Goal: Transaction & Acquisition: Purchase product/service

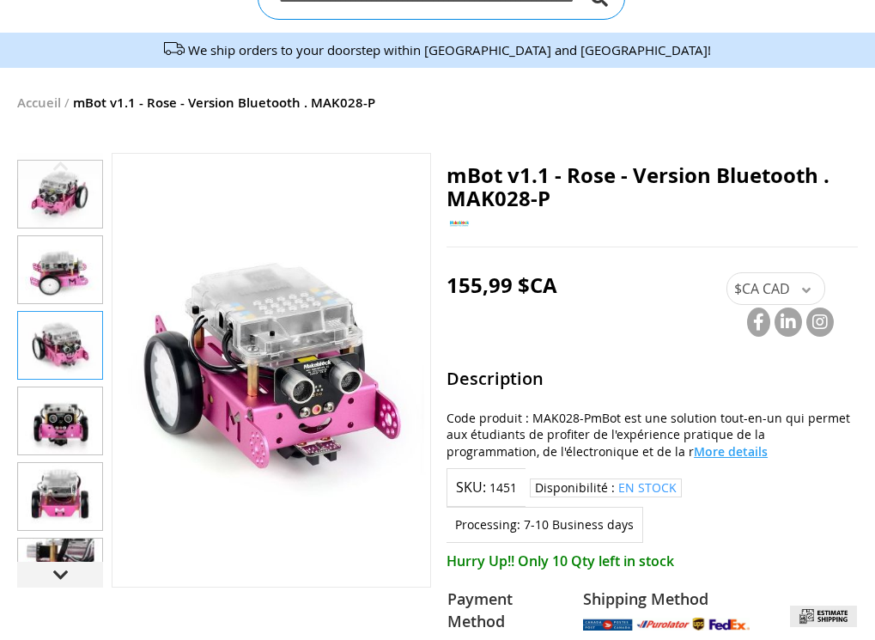
scroll to position [190, 0]
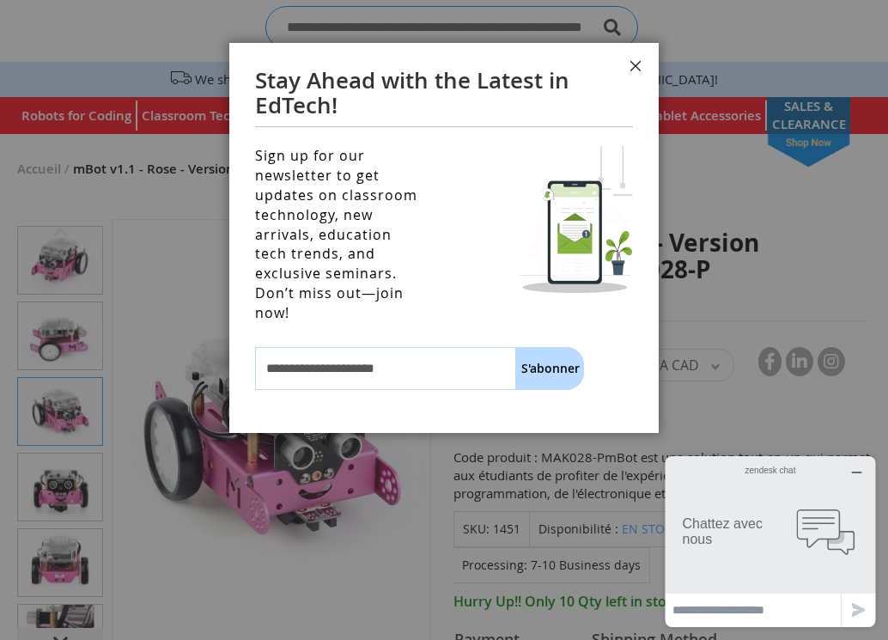
click at [630, 60] on button "Fermer" at bounding box center [635, 69] width 46 height 52
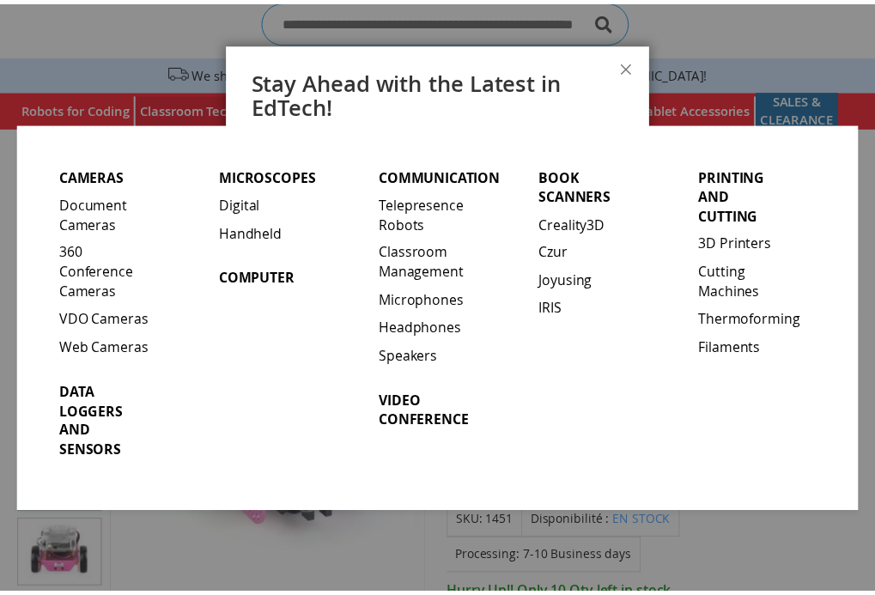
scroll to position [172, 0]
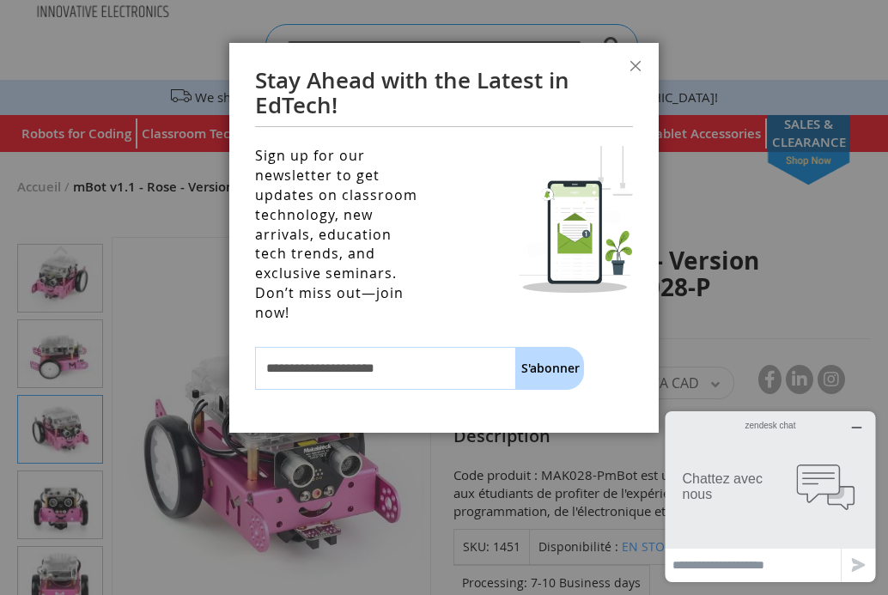
click at [544, 360] on span "S'abonner" at bounding box center [550, 368] width 58 height 16
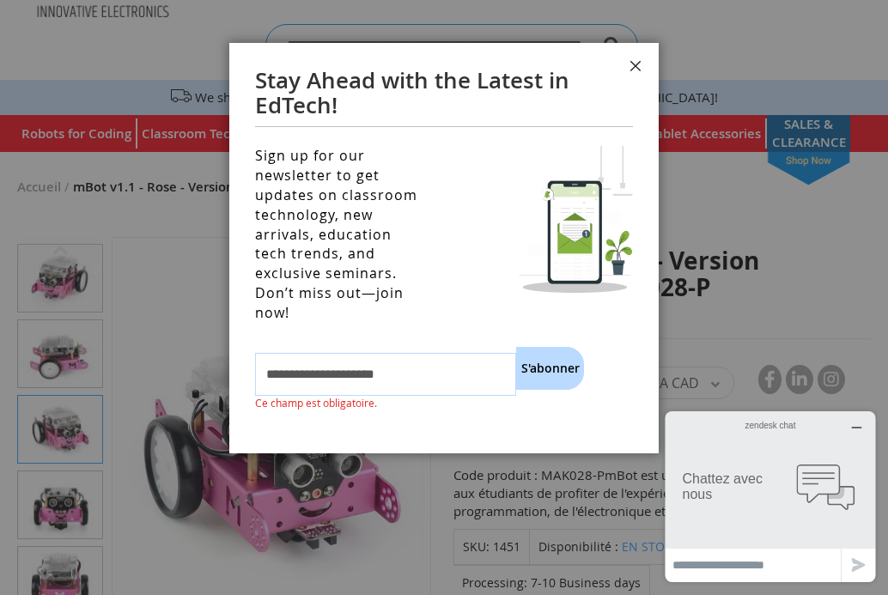
click at [633, 58] on button "Fermer" at bounding box center [635, 69] width 46 height 52
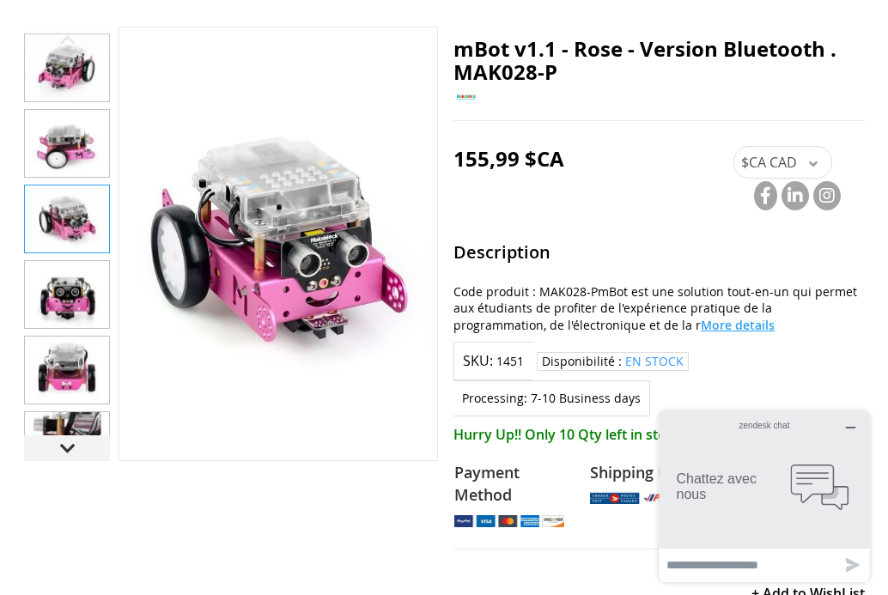
scroll to position [0, 0]
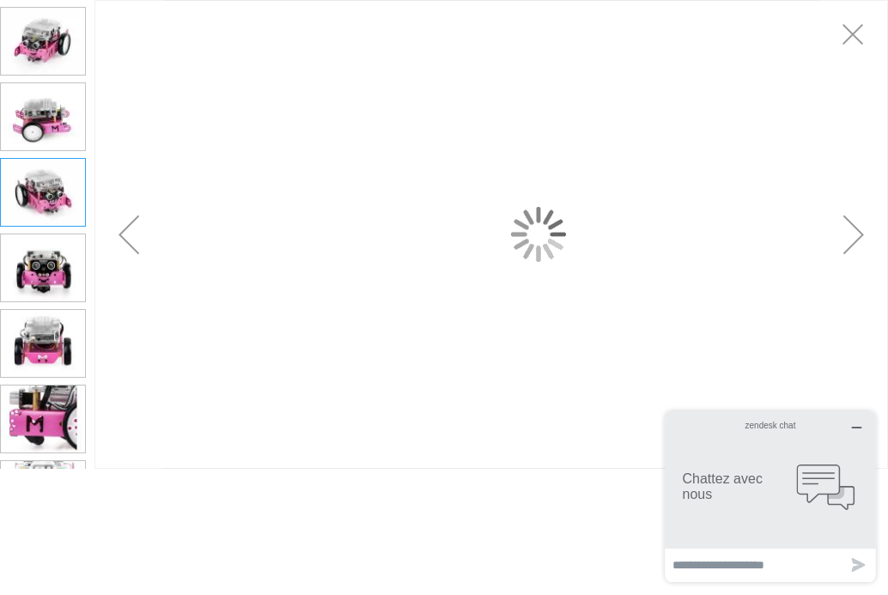
click at [218, 155] on div at bounding box center [491, 234] width 794 height 469
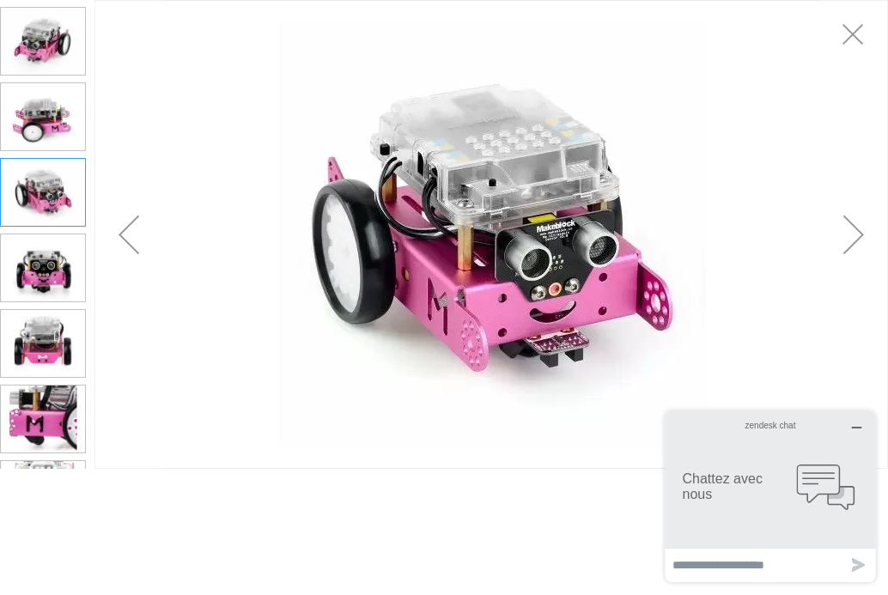
drag, startPoint x: 218, startPoint y: 155, endPoint x: 276, endPoint y: 131, distance: 62.4
click at [276, 131] on div at bounding box center [491, 234] width 794 height 469
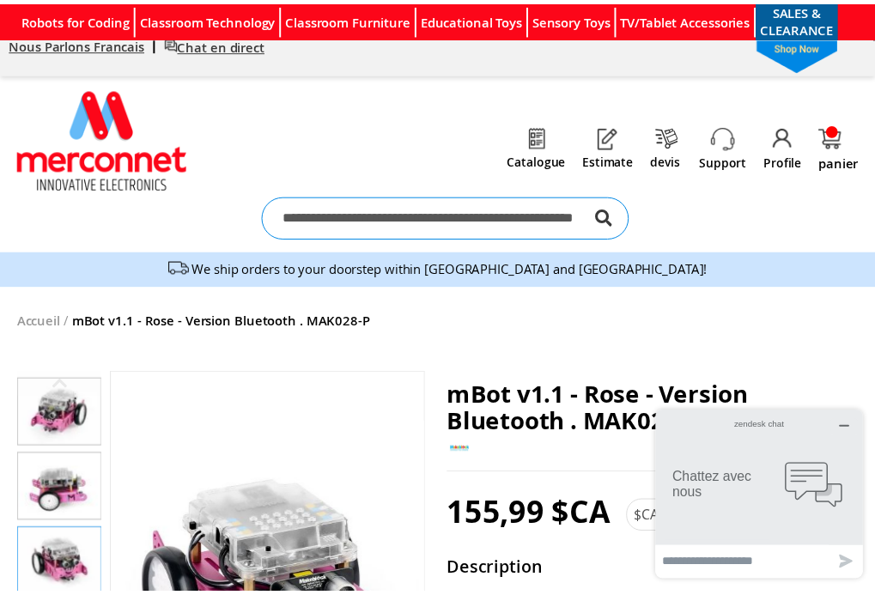
scroll to position [344, 0]
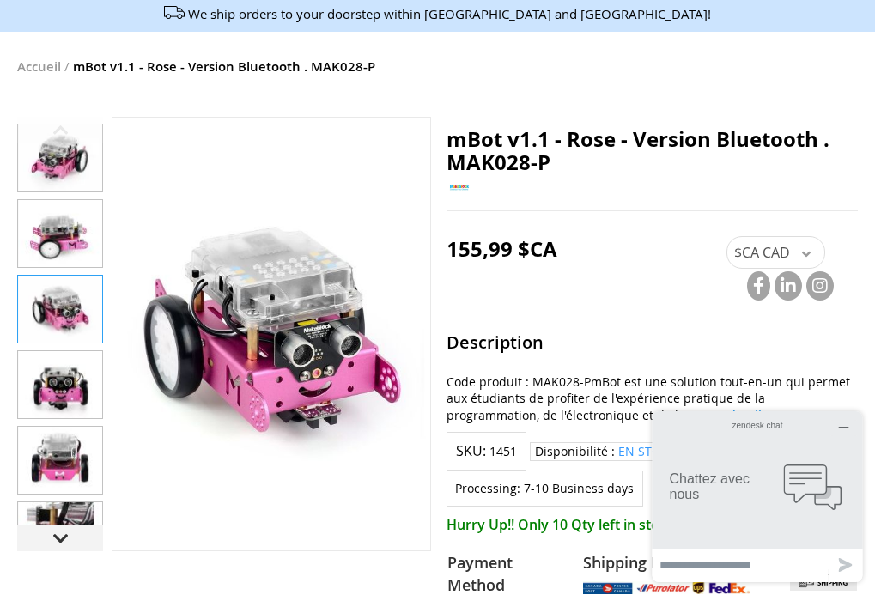
scroll to position [344, 0]
